Goal: Information Seeking & Learning: Learn about a topic

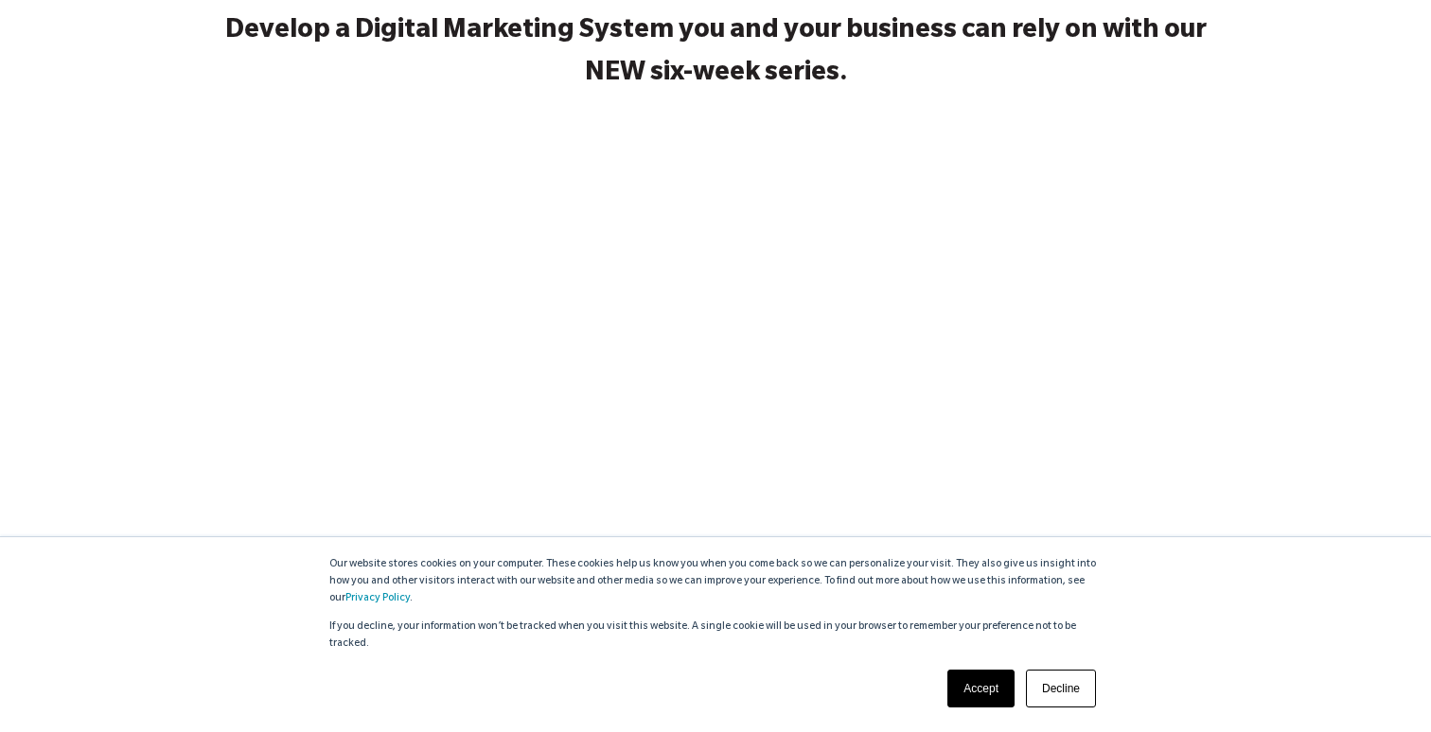
scroll to position [312, 0]
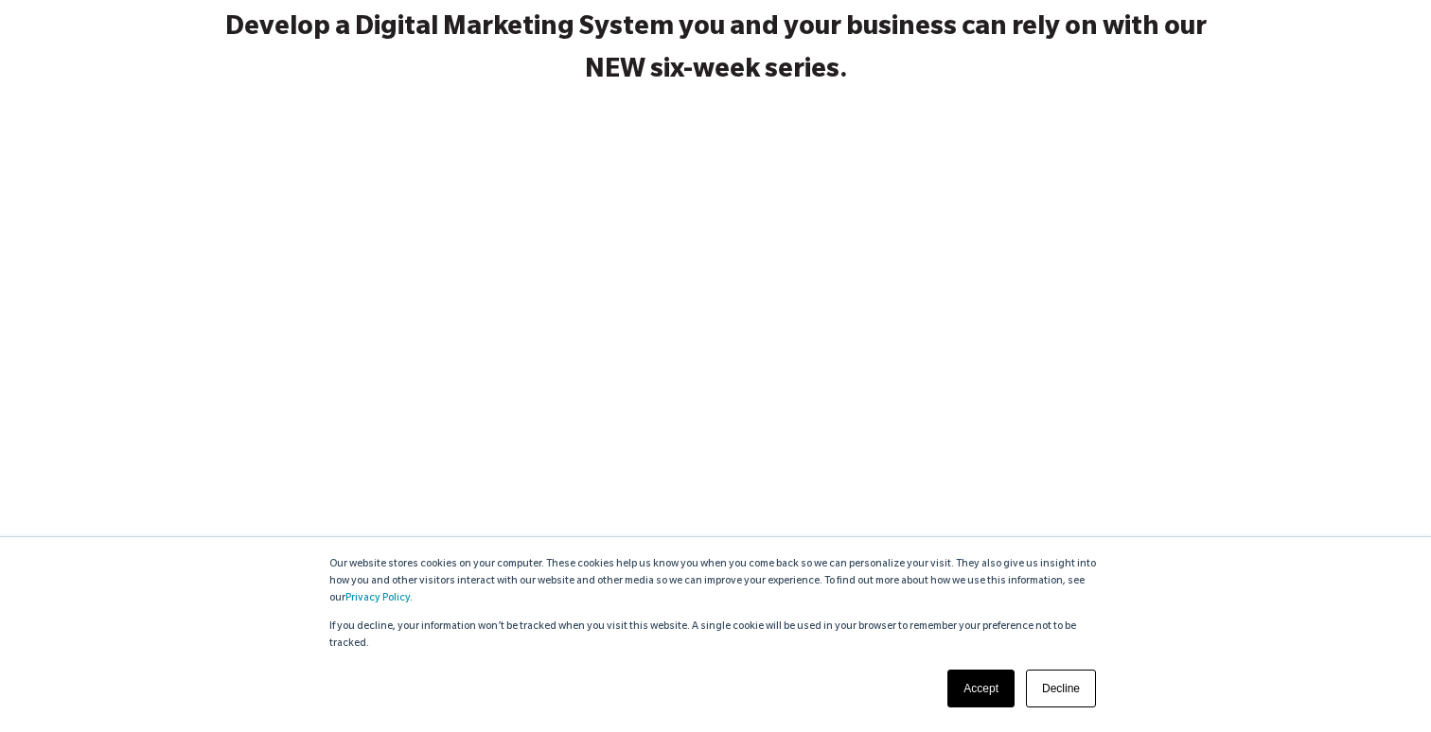
click at [980, 684] on link "Accept" at bounding box center [980, 689] width 67 height 38
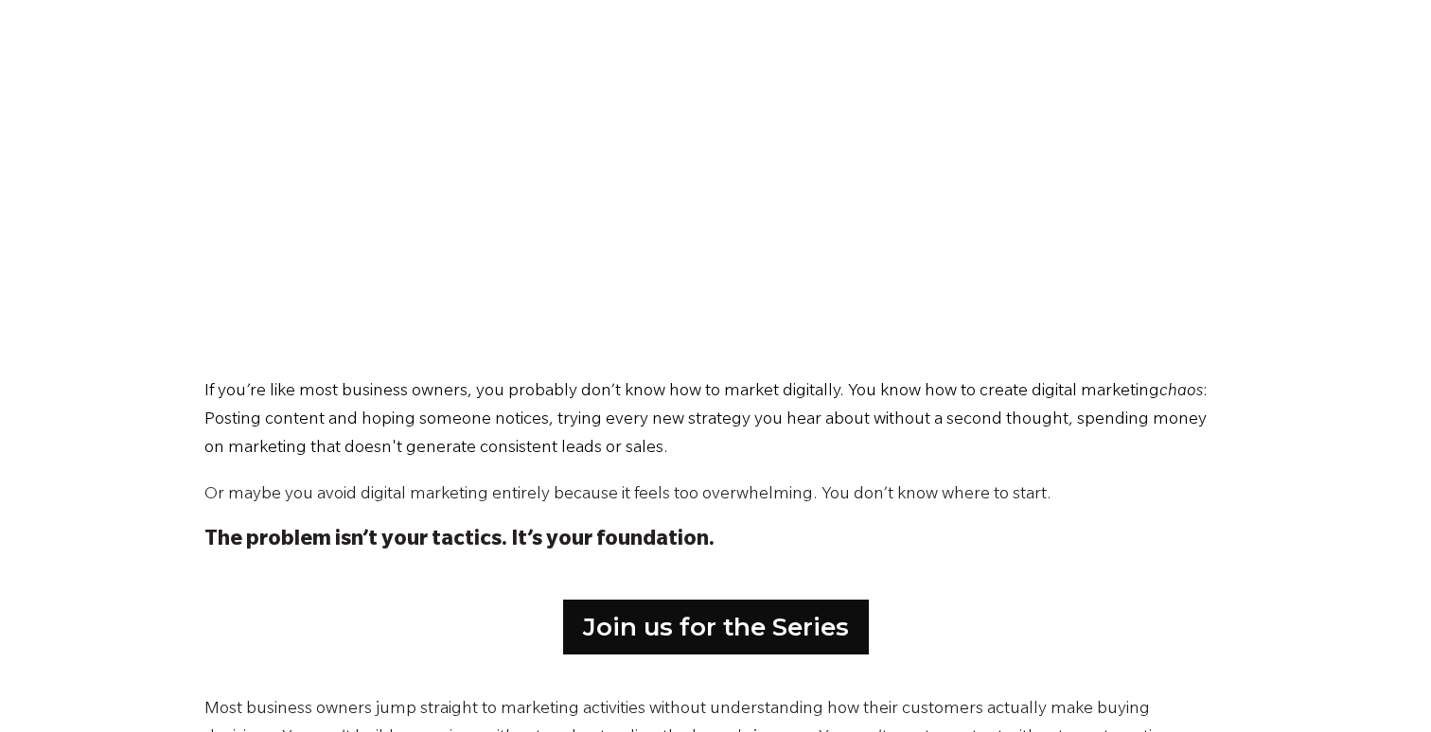
scroll to position [980, 0]
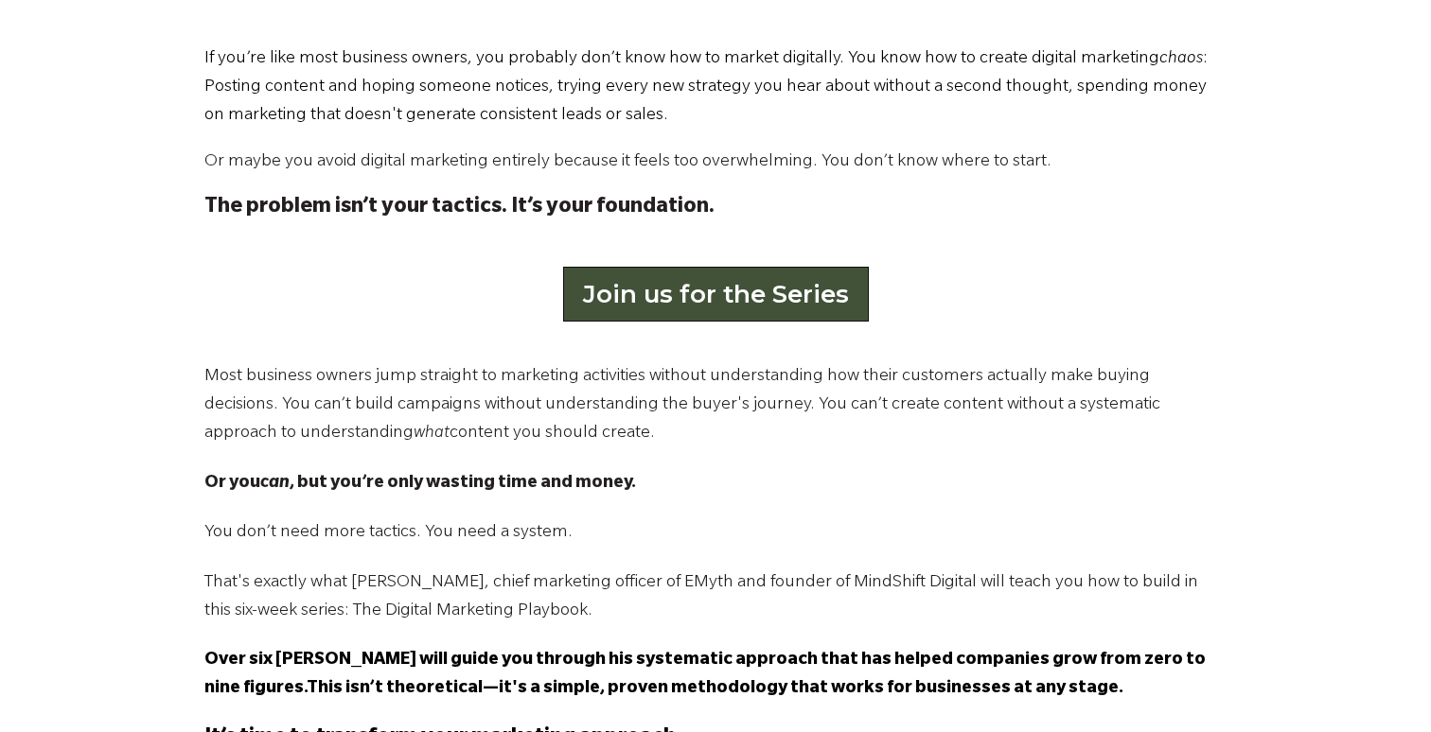
click at [775, 283] on link "Join us for the Series" at bounding box center [716, 294] width 306 height 55
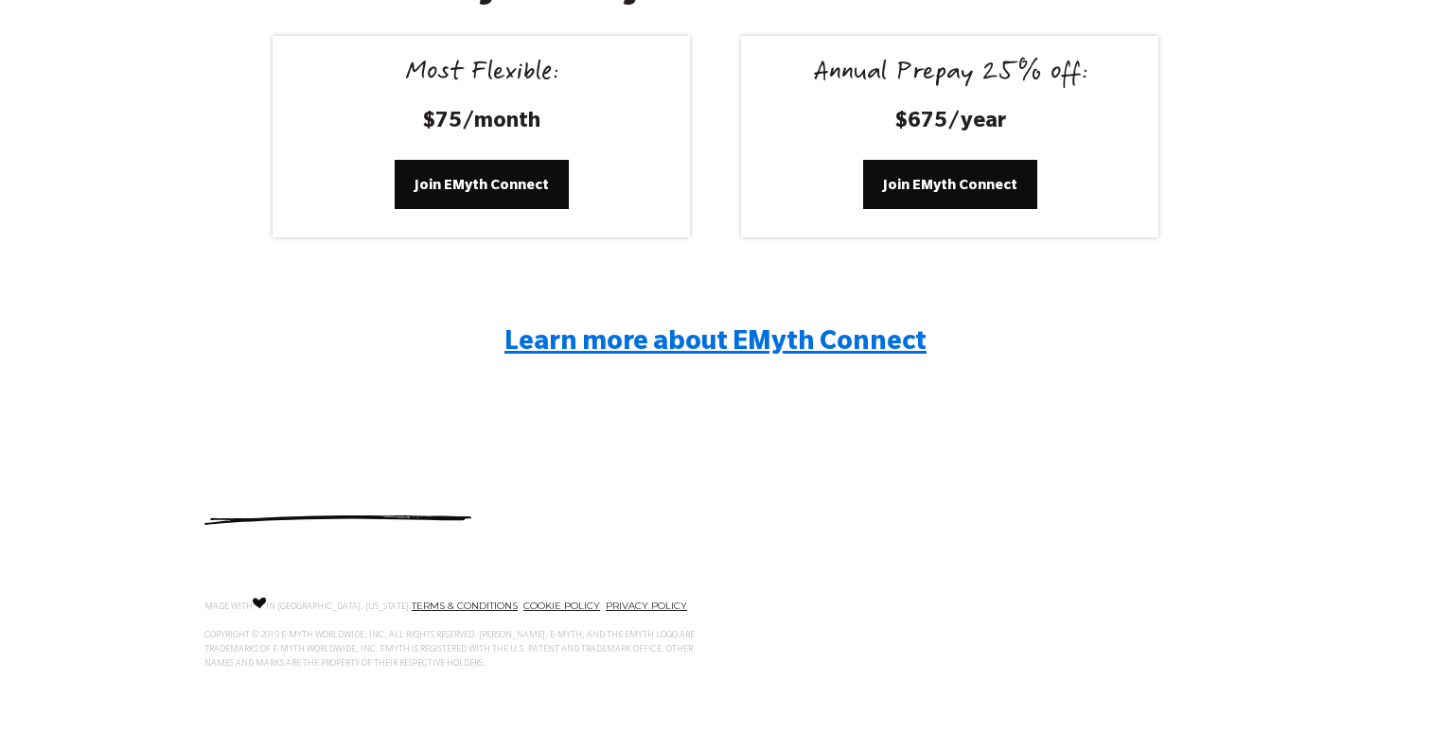
scroll to position [3673, 0]
click at [749, 334] on span "Learn more about EMyth Connect" at bounding box center [715, 345] width 422 height 28
